Goal: Information Seeking & Learning: Learn about a topic

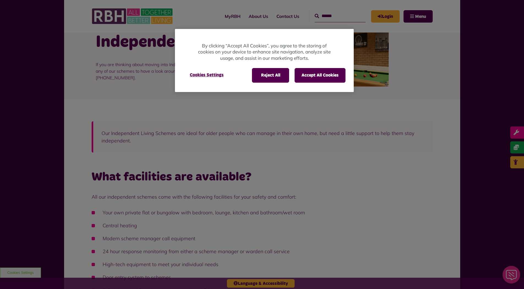
drag, startPoint x: 271, startPoint y: 74, endPoint x: 279, endPoint y: 122, distance: 49.5
click at [270, 77] on button "Reject All" at bounding box center [270, 75] width 37 height 14
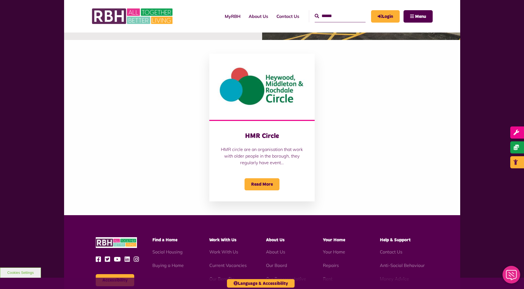
scroll to position [616, 0]
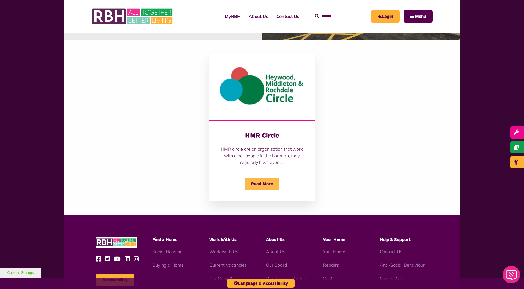
click at [264, 181] on span "Read More" at bounding box center [262, 184] width 35 height 12
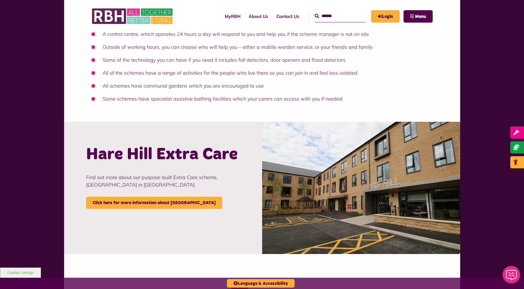
scroll to position [401, 0]
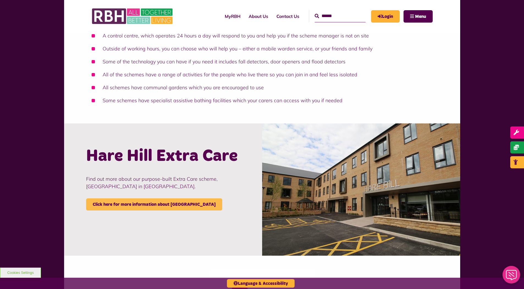
click at [166, 204] on link "Click here for more information about [GEOGRAPHIC_DATA]" at bounding box center [154, 204] width 136 height 12
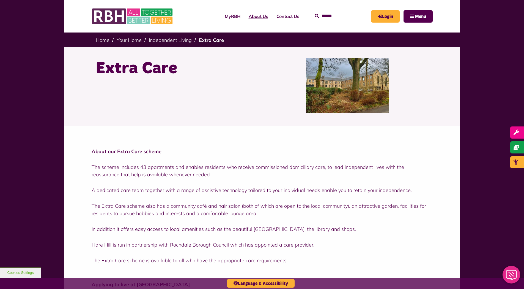
click at [249, 15] on link "About Us" at bounding box center [259, 16] width 28 height 15
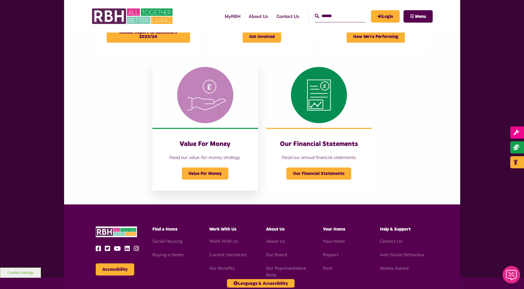
scroll to position [496, 0]
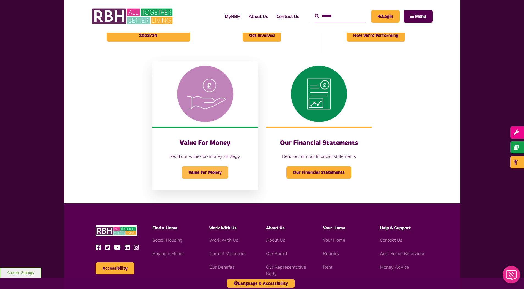
click at [203, 173] on span "Value For Money" at bounding box center [205, 172] width 47 height 12
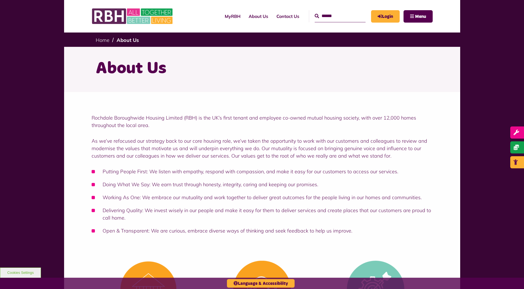
scroll to position [496, 0]
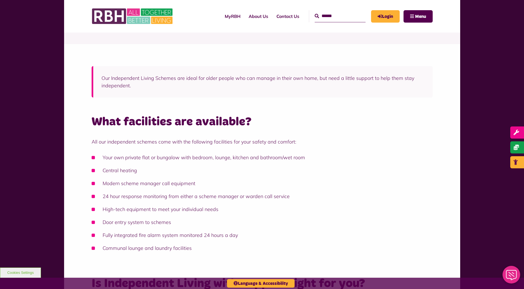
scroll to position [31, 0]
